Goal: Complete application form

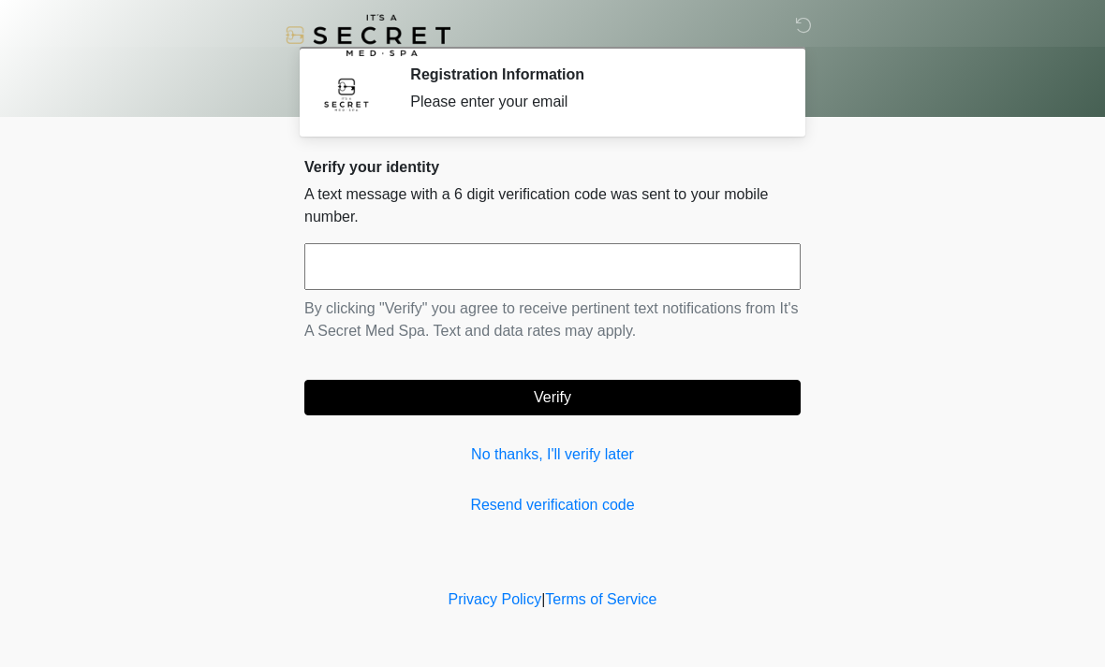
click at [583, 272] on input "text" at bounding box center [552, 266] width 496 height 47
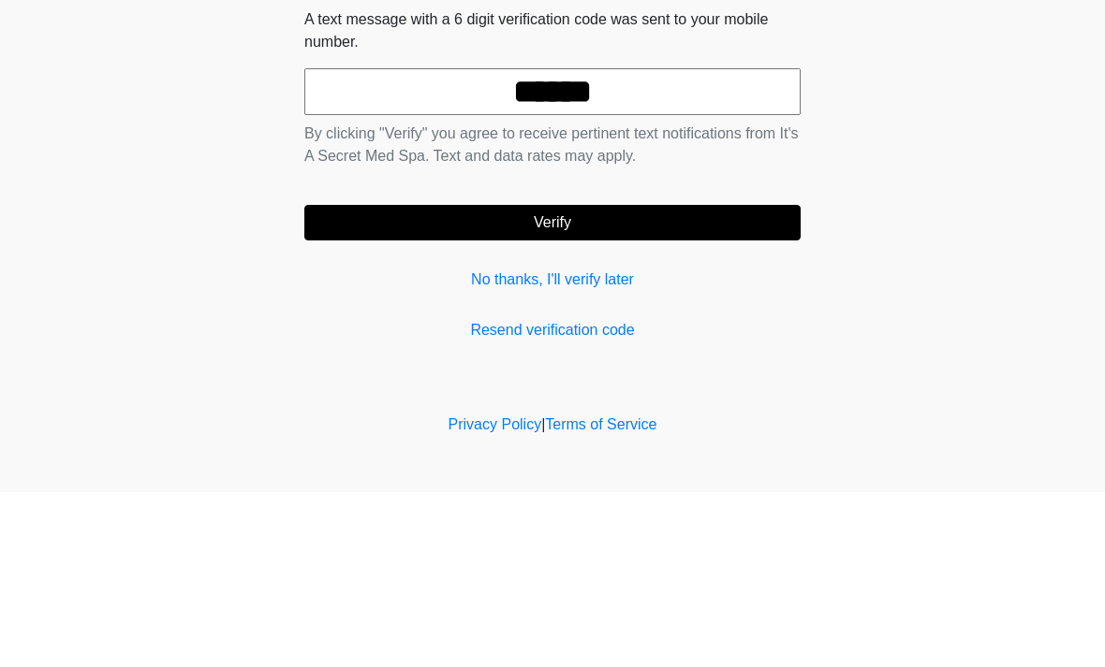
type input "******"
click at [683, 380] on button "Verify" at bounding box center [552, 398] width 496 height 36
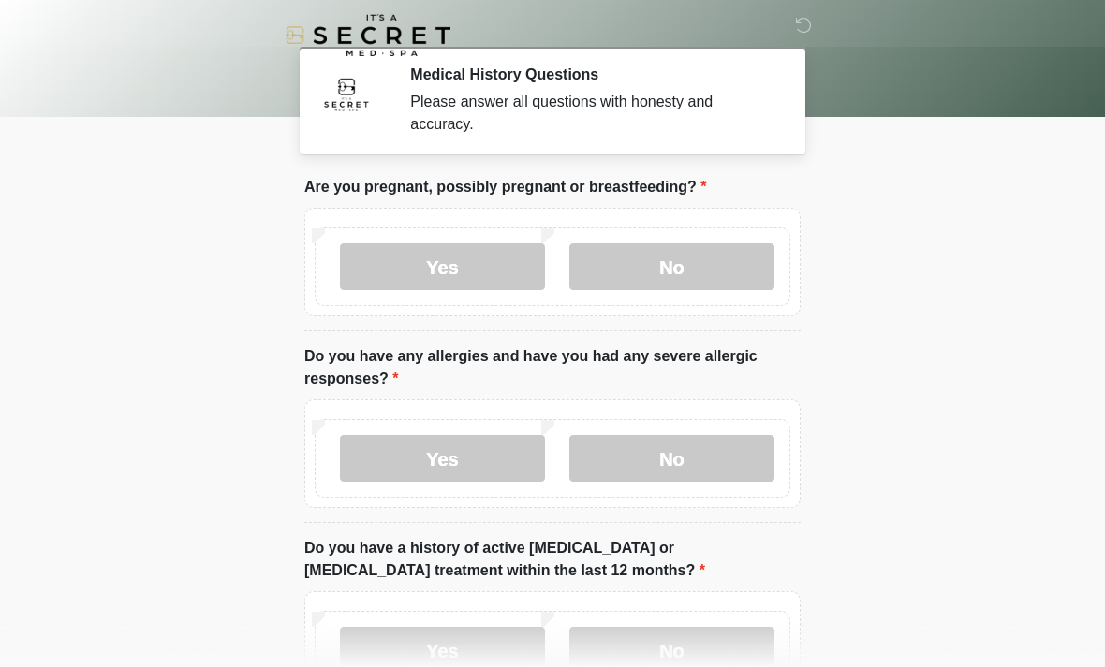
click at [695, 274] on label "No" at bounding box center [671, 266] width 205 height 47
click at [704, 465] on label "No" at bounding box center [671, 458] width 205 height 47
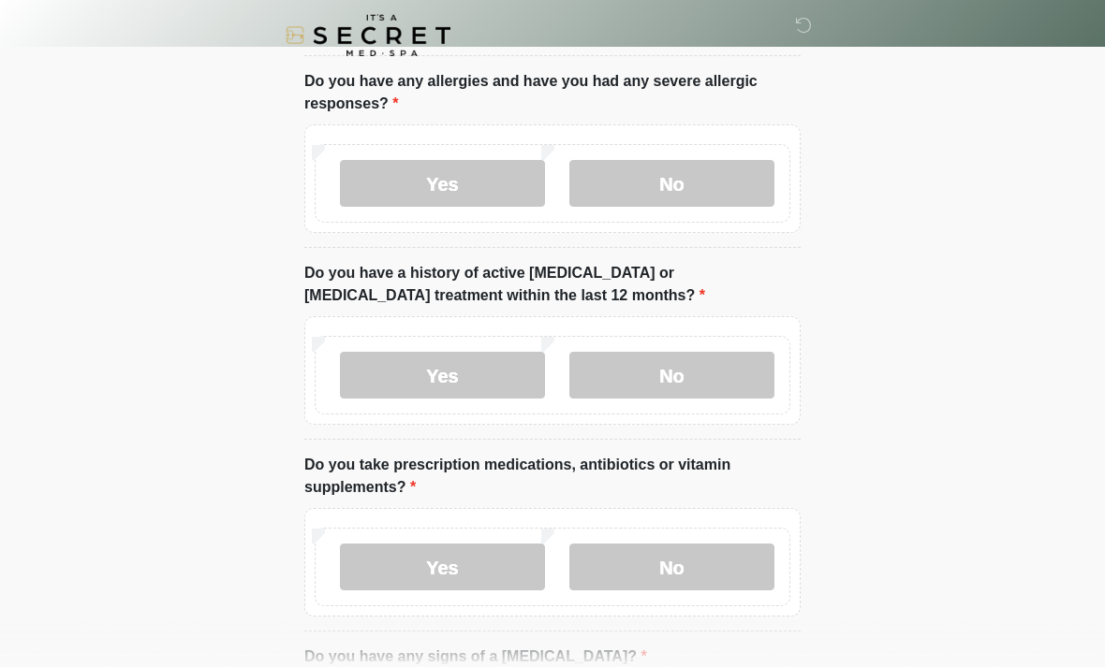
scroll to position [277, 0]
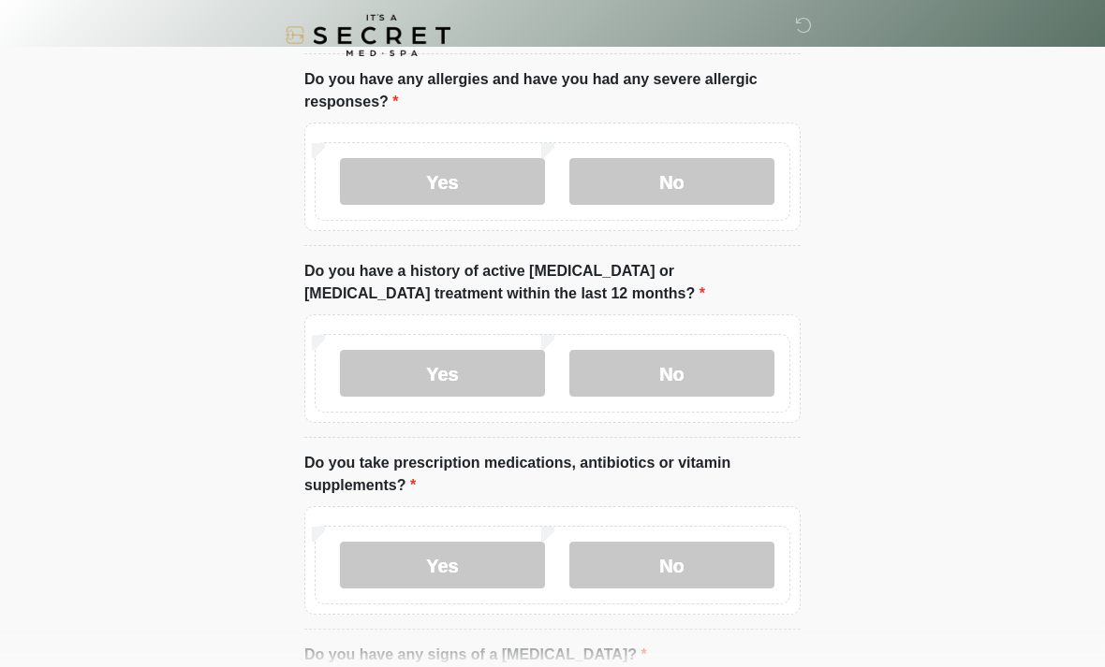
click at [713, 382] on label "No" at bounding box center [671, 373] width 205 height 47
click at [708, 551] on label "No" at bounding box center [671, 565] width 205 height 47
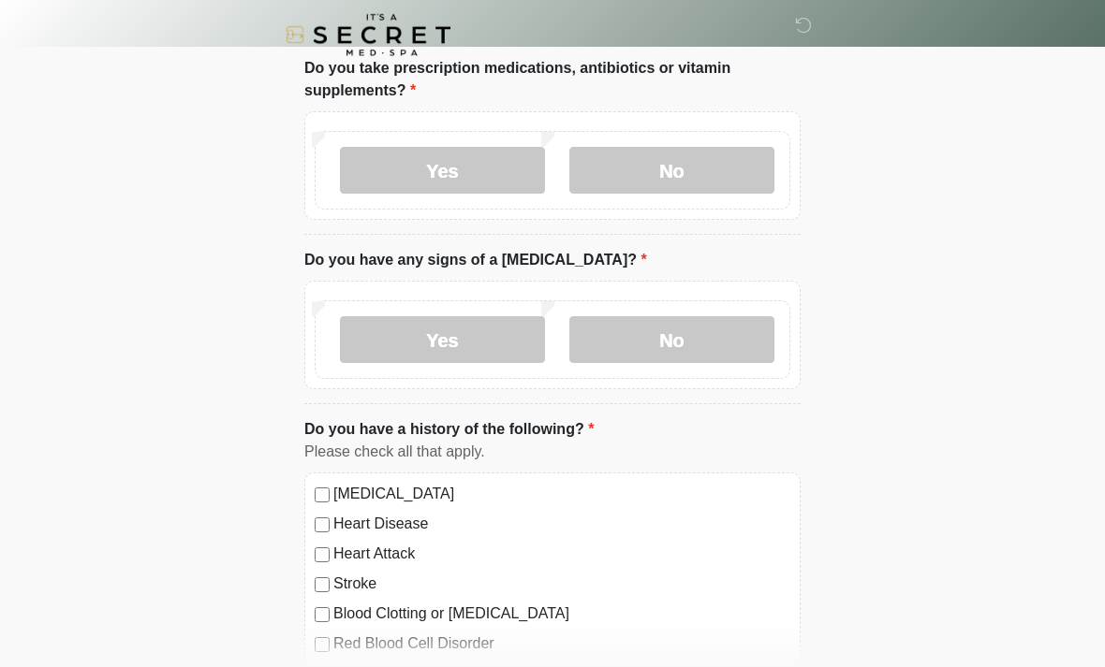
click at [713, 357] on label "No" at bounding box center [671, 340] width 205 height 47
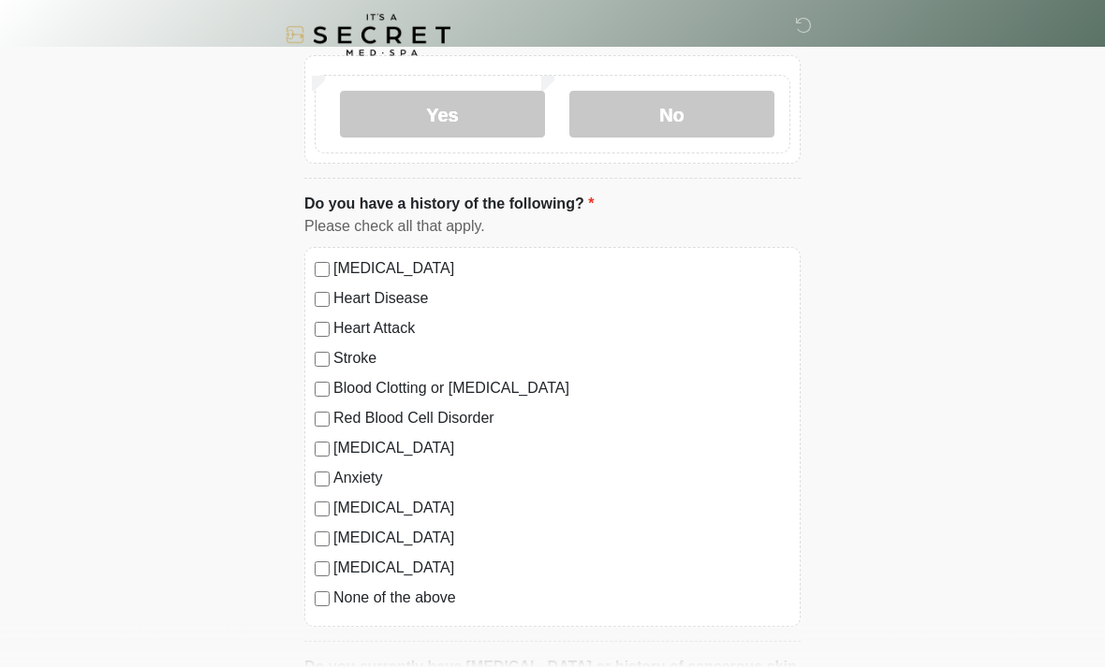
scroll to position [898, 0]
click at [445, 598] on label "None of the above" at bounding box center [561, 598] width 457 height 22
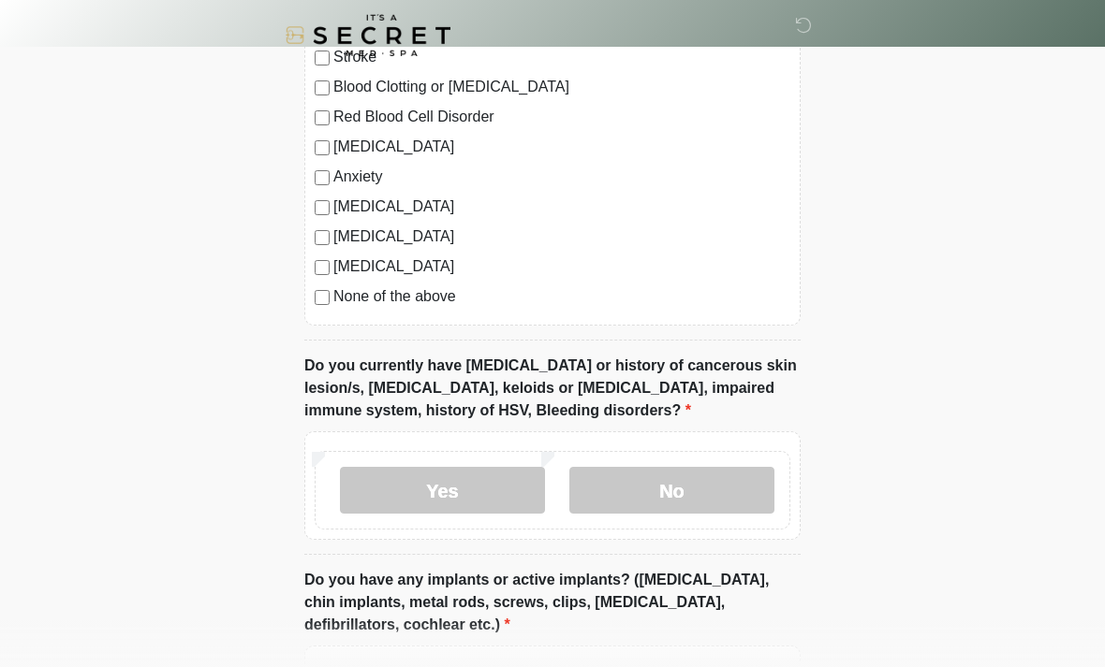
scroll to position [1197, 0]
click at [695, 490] on label "No" at bounding box center [671, 492] width 205 height 47
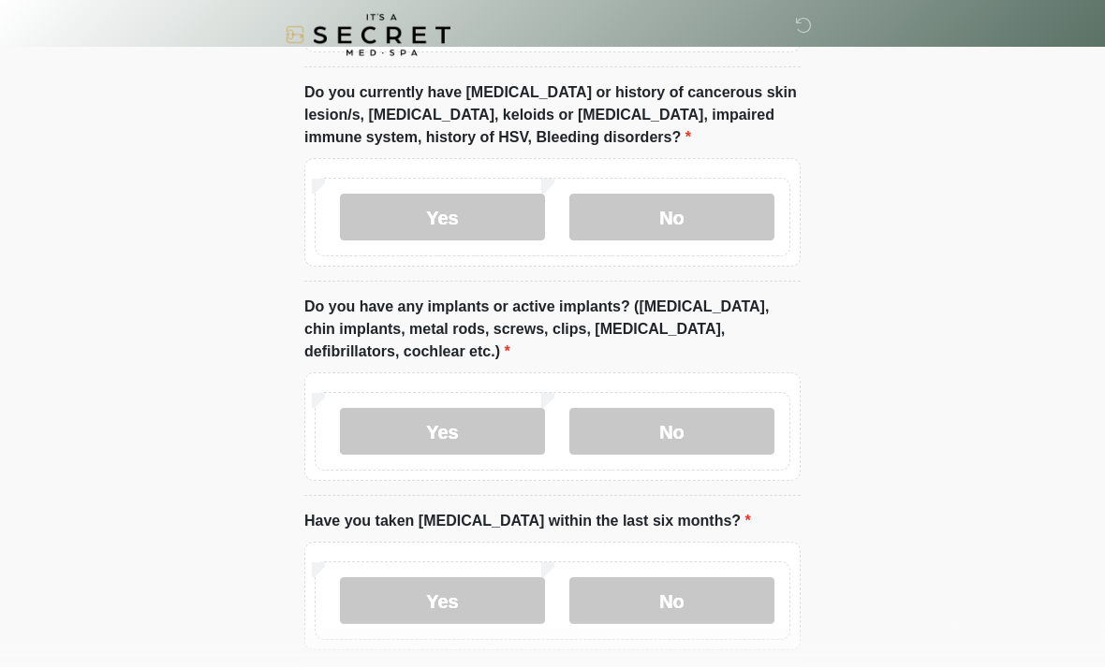
scroll to position [1498, 0]
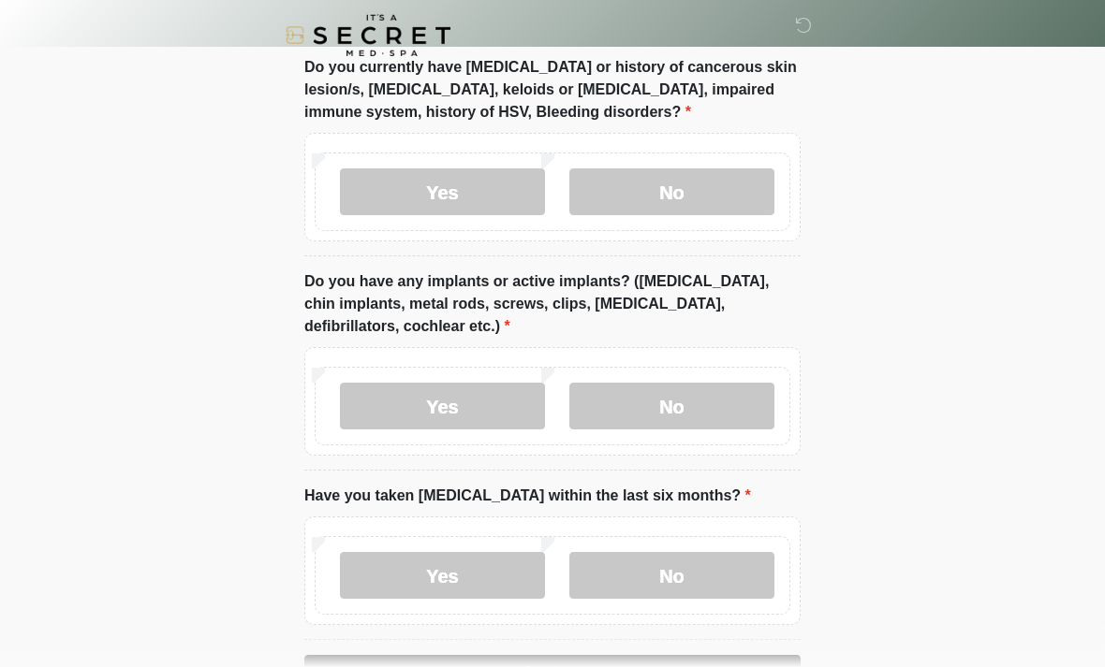
click at [726, 405] on label "No" at bounding box center [671, 406] width 205 height 47
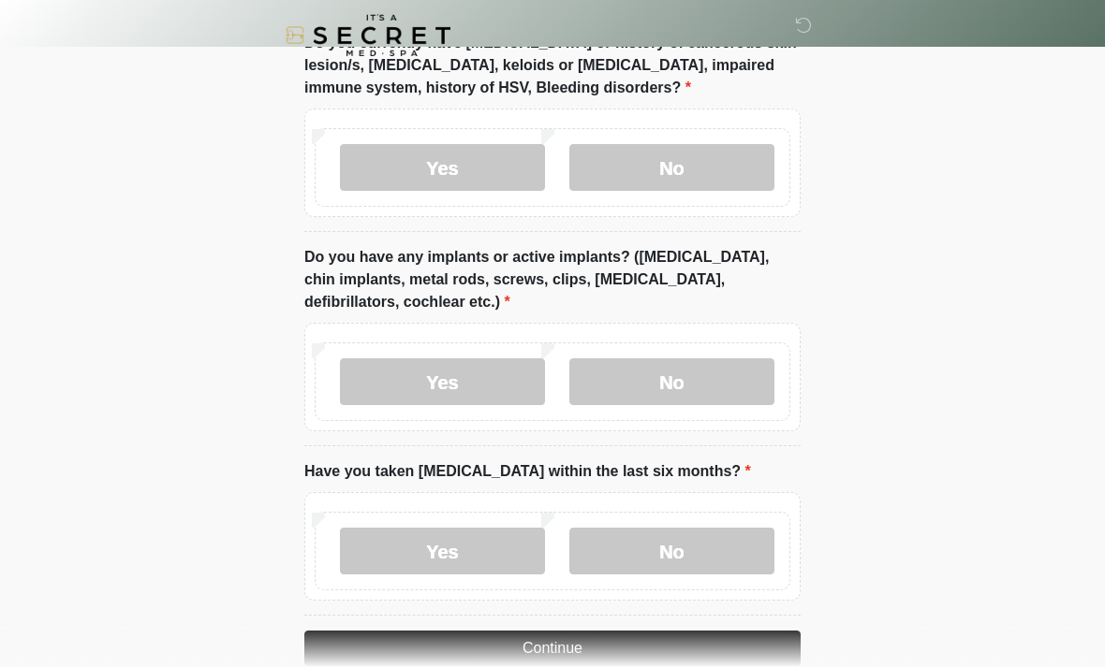
scroll to position [1559, 0]
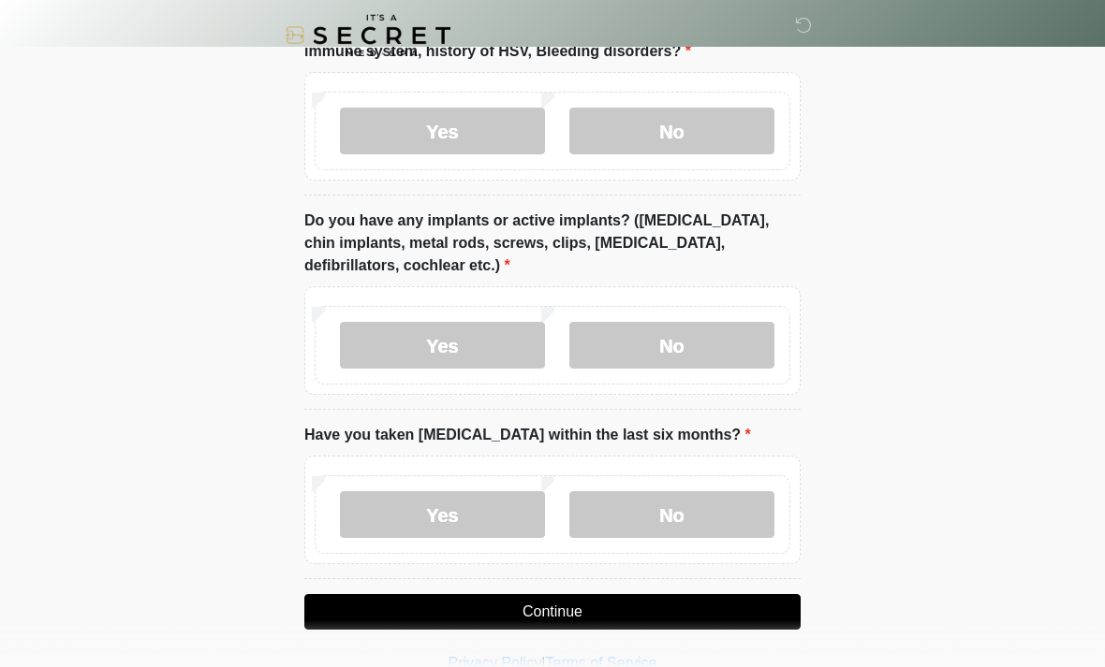
click at [718, 499] on label "No" at bounding box center [671, 514] width 205 height 47
click at [675, 603] on button "Continue" at bounding box center [552, 612] width 496 height 36
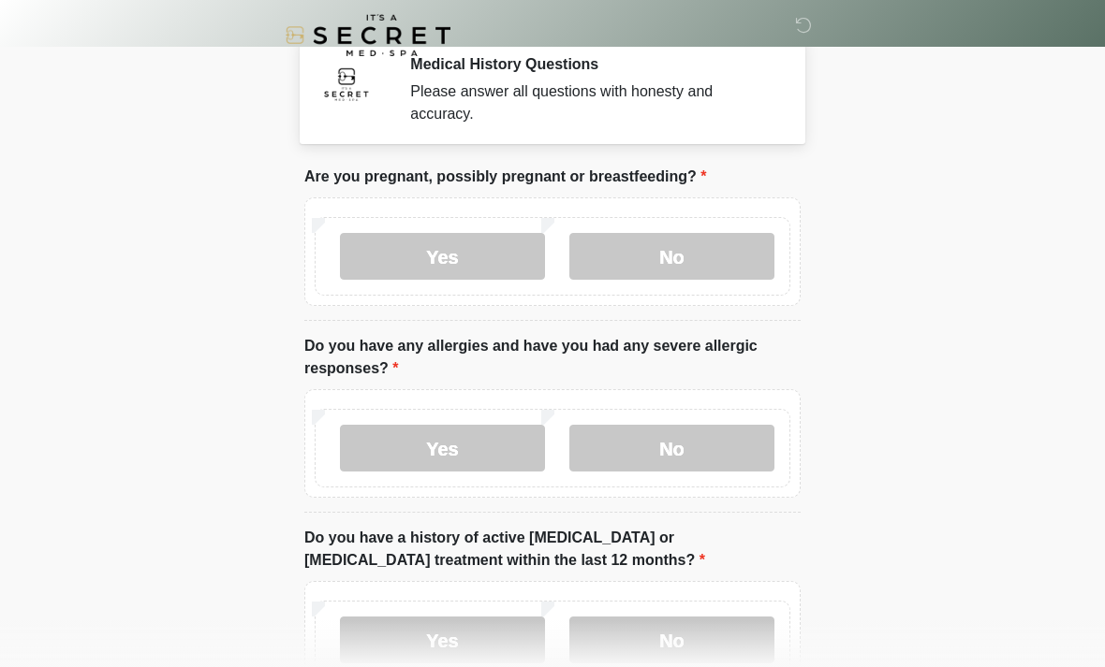
scroll to position [0, 0]
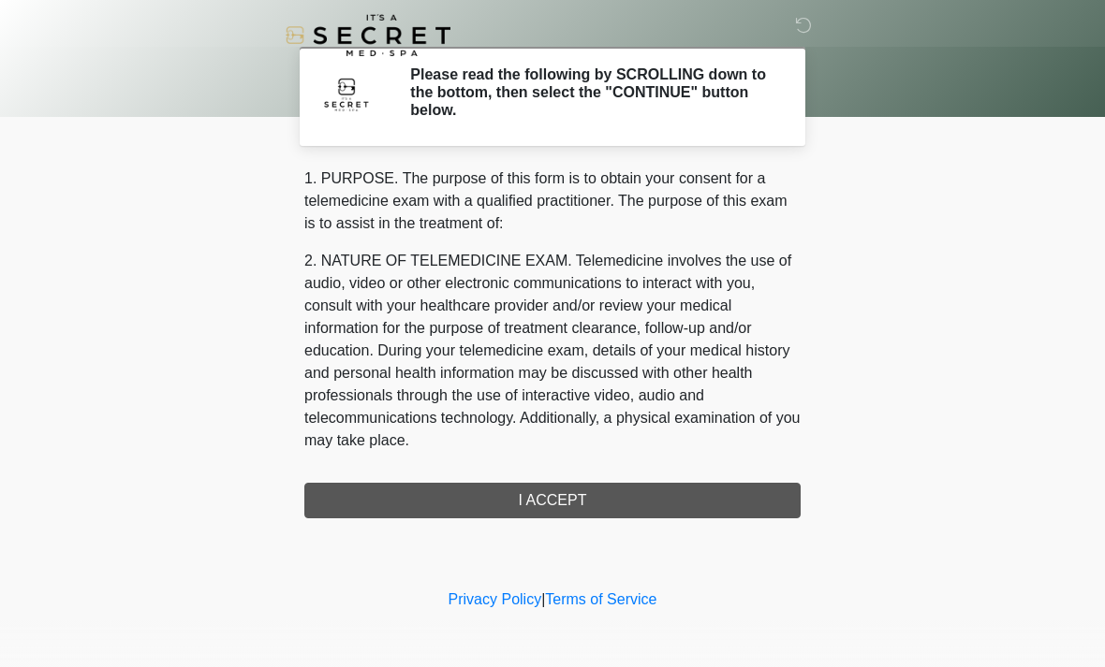
click at [692, 492] on div "1. PURPOSE. The purpose of this form is to obtain your consent for a telemedici…" at bounding box center [552, 343] width 496 height 351
click at [689, 482] on div "1. PURPOSE. The purpose of this form is to obtain your consent for a telemedici…" at bounding box center [552, 343] width 496 height 351
click at [620, 498] on div "1. PURPOSE. The purpose of this form is to obtain your consent for a telemedici…" at bounding box center [552, 343] width 496 height 351
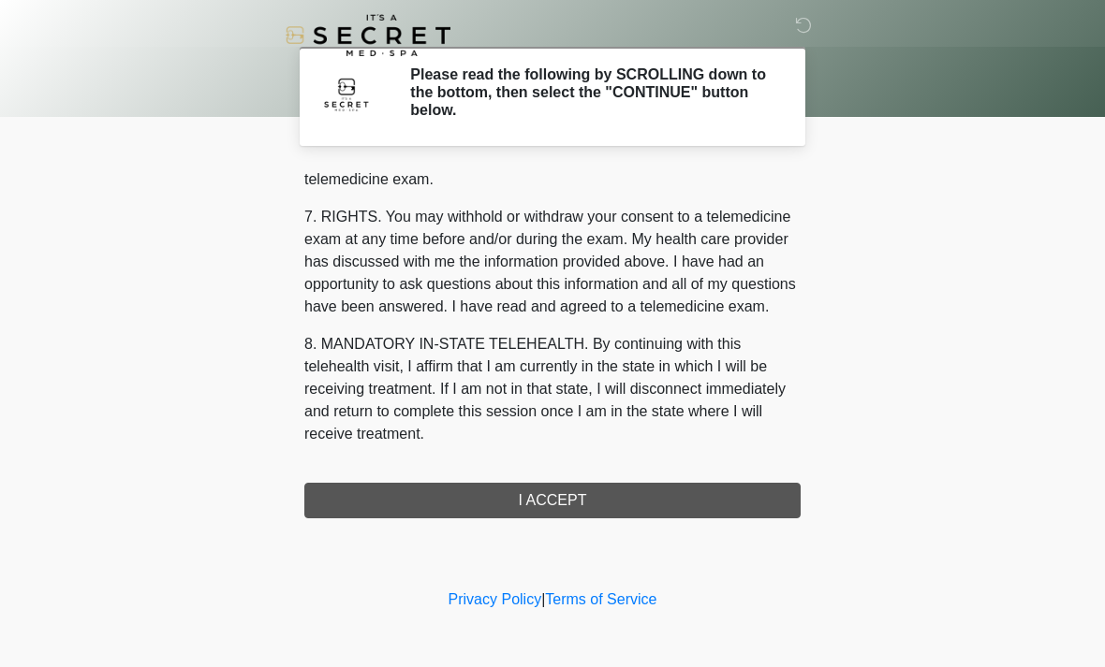
scroll to position [793, 0]
click at [626, 503] on button "I ACCEPT" at bounding box center [552, 501] width 496 height 36
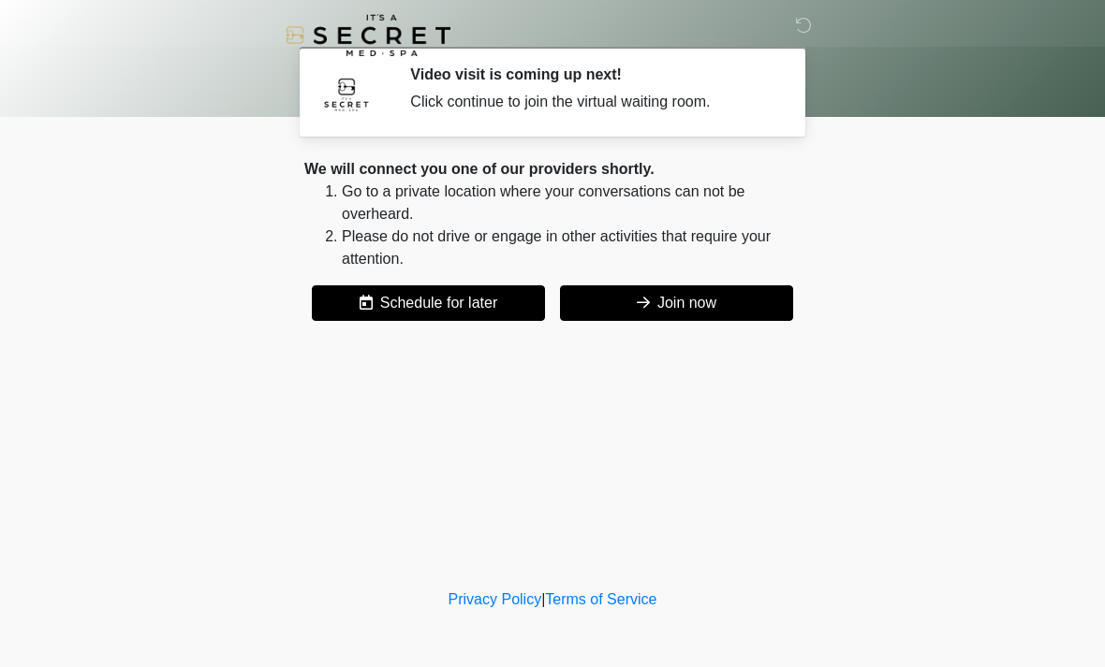
click at [711, 315] on button "Join now" at bounding box center [676, 304] width 233 height 36
